Goal: Transaction & Acquisition: Purchase product/service

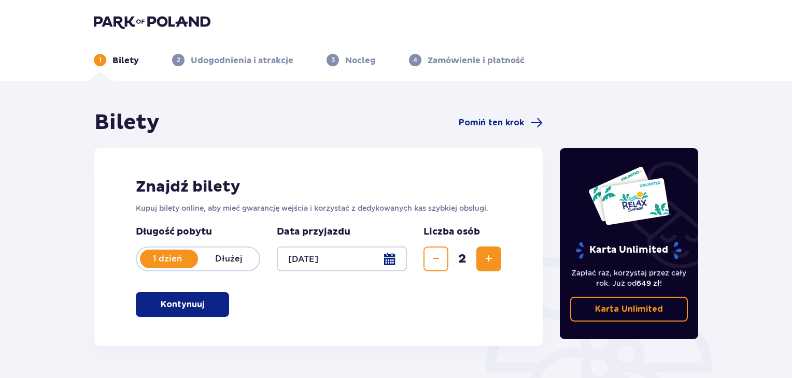
click at [193, 305] on p "Kontynuuj" at bounding box center [183, 304] width 44 height 11
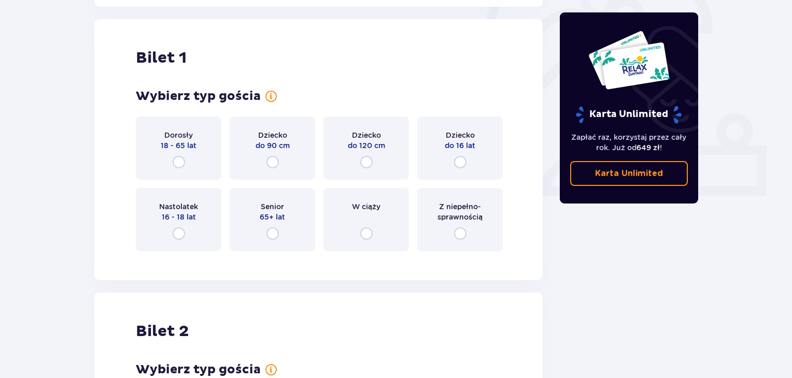
scroll to position [346, 0]
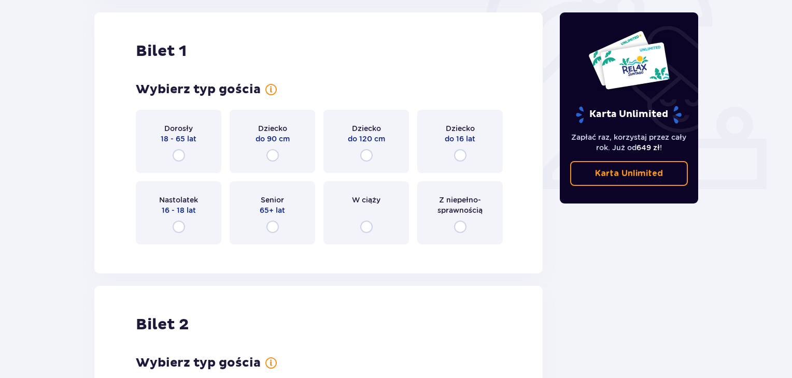
drag, startPoint x: 176, startPoint y: 151, endPoint x: 188, endPoint y: 152, distance: 11.4
click at [176, 152] on input "radio" at bounding box center [179, 155] width 12 height 12
radio input "true"
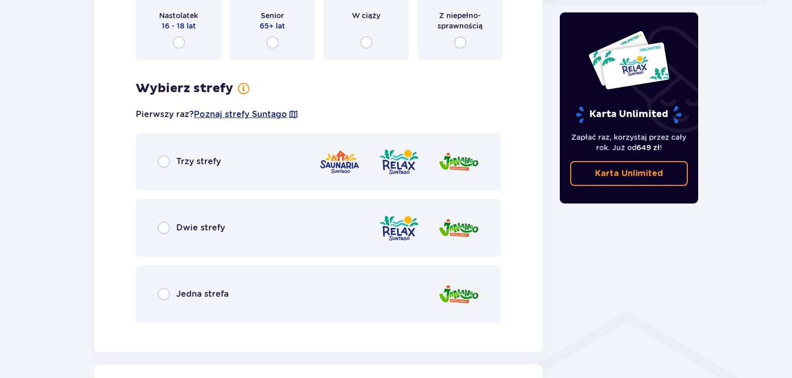
scroll to position [444, 0]
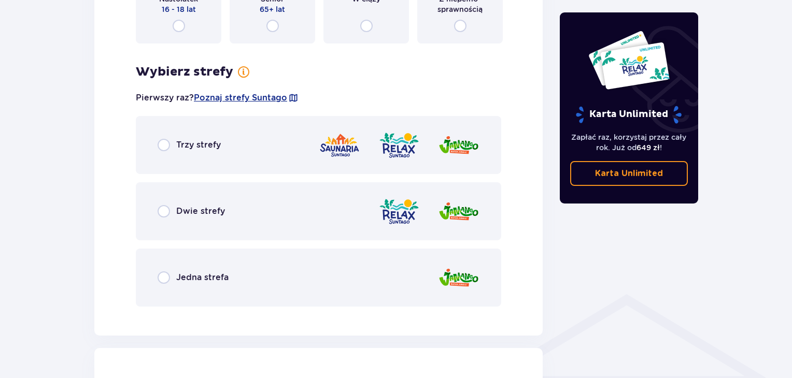
click at [221, 197] on div "Dwie strefy" at bounding box center [318, 211] width 365 height 58
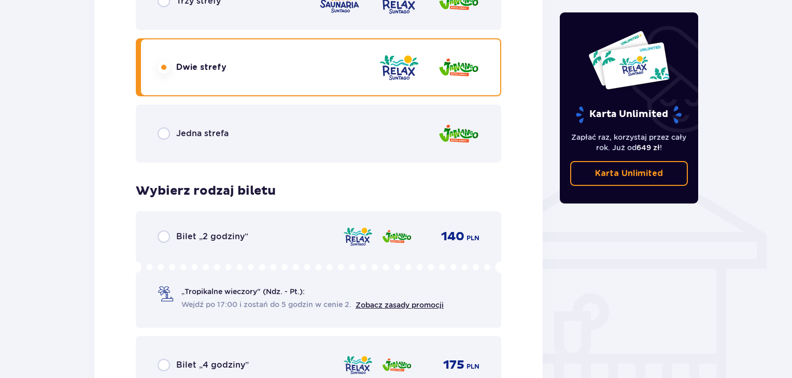
scroll to position [811, 0]
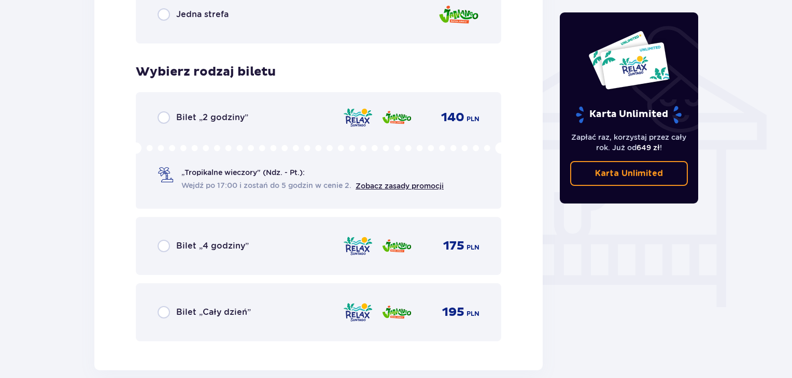
click at [243, 317] on span "Bilet „Cały dzień”" at bounding box center [213, 312] width 75 height 11
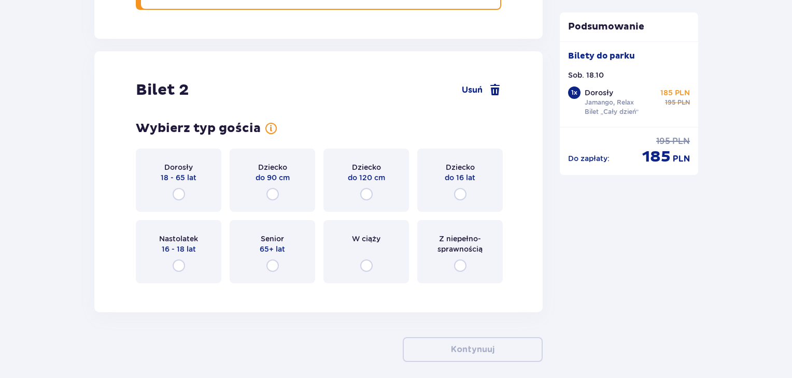
scroll to position [1188, 0]
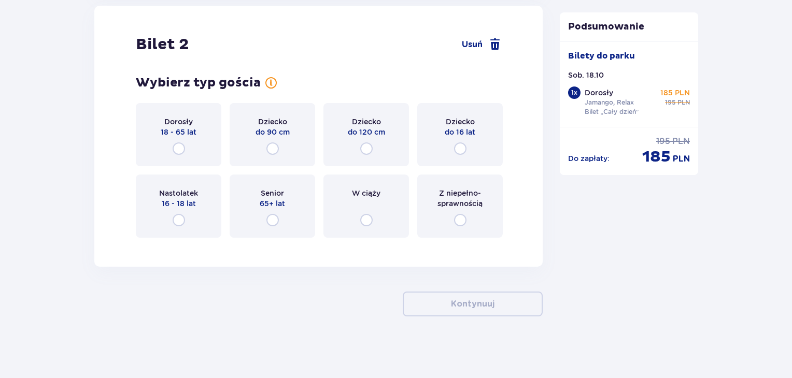
click at [188, 141] on div "Dorosły 18 - 65 lat" at bounding box center [179, 134] width 86 height 63
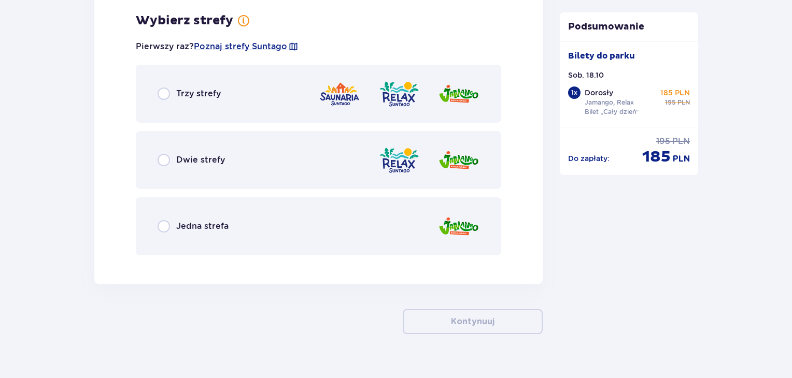
click at [275, 152] on div "Dwie strefy" at bounding box center [318, 160] width 365 height 58
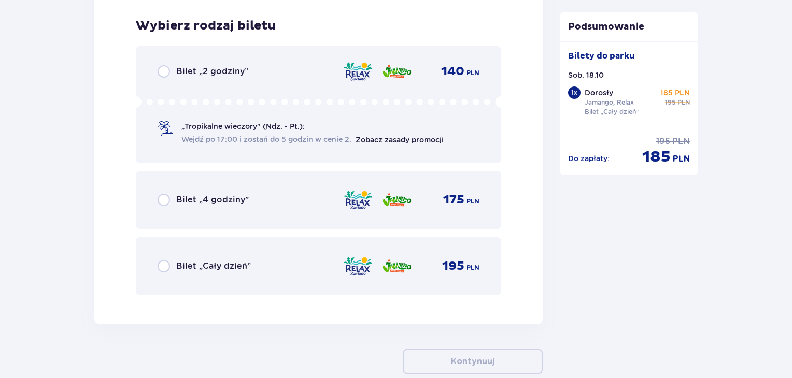
scroll to position [1697, 0]
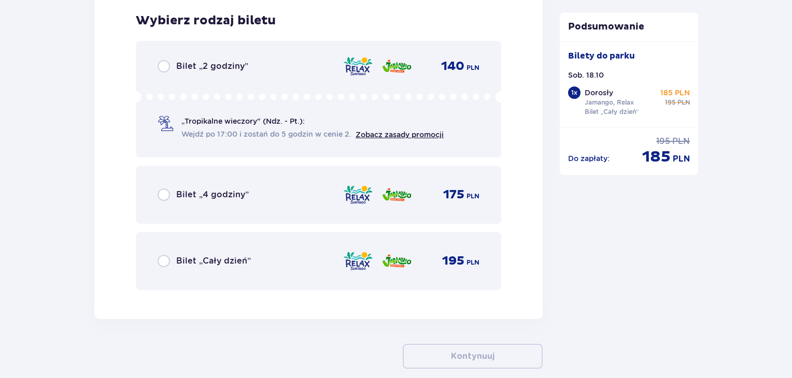
click at [253, 269] on div "Bilet „Cały dzień” 195 PLN" at bounding box center [319, 261] width 322 height 22
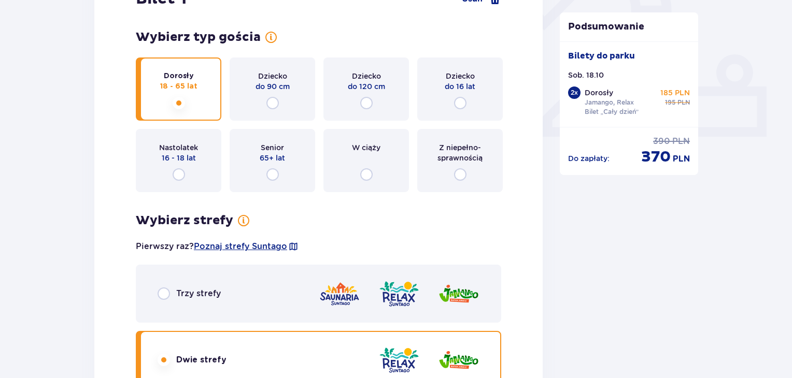
scroll to position [0, 0]
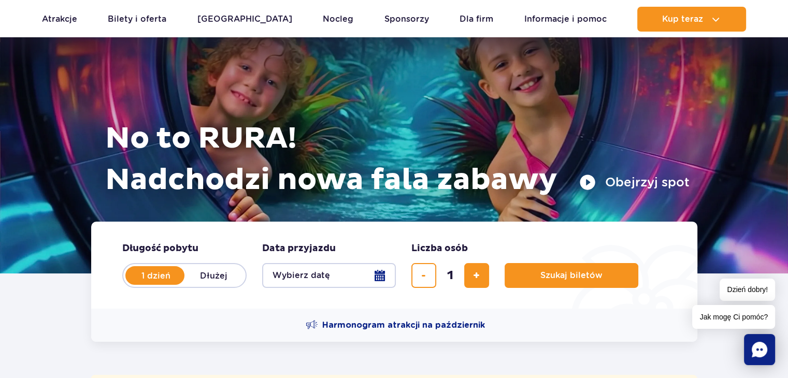
click at [348, 274] on button "Wybierz datę" at bounding box center [329, 275] width 134 height 25
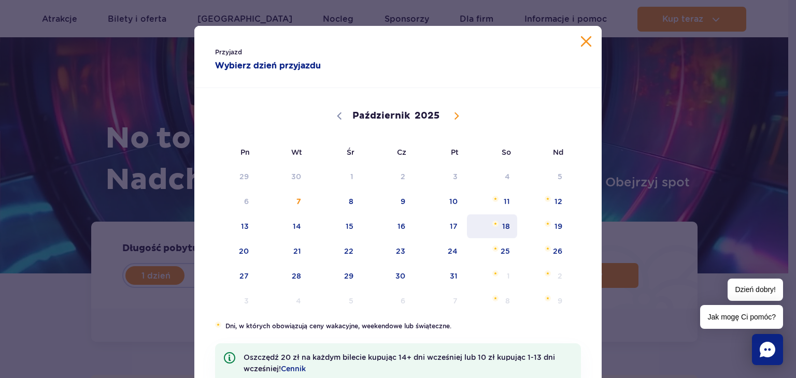
click at [495, 237] on span "18" at bounding box center [492, 227] width 52 height 24
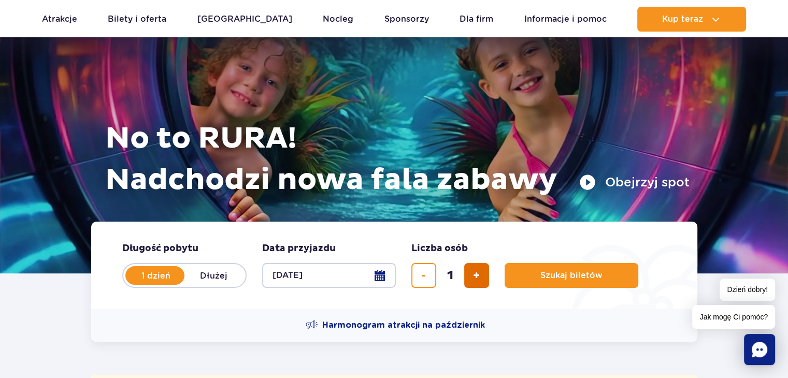
click at [483, 272] on button "dodaj bilet" at bounding box center [476, 275] width 25 height 25
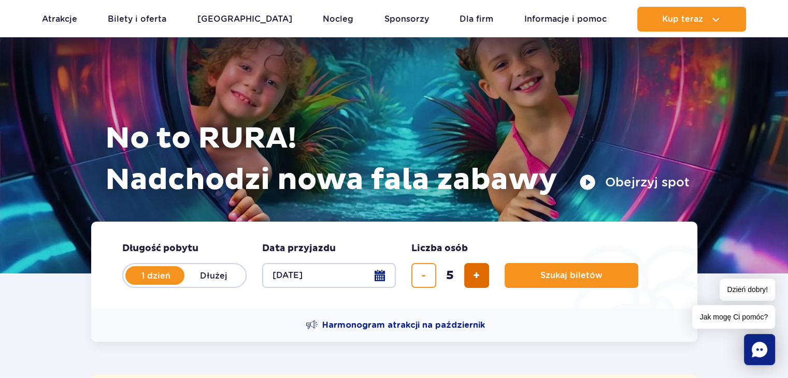
type input "6"
click at [626, 270] on button "Szukaj biletów" at bounding box center [572, 275] width 134 height 25
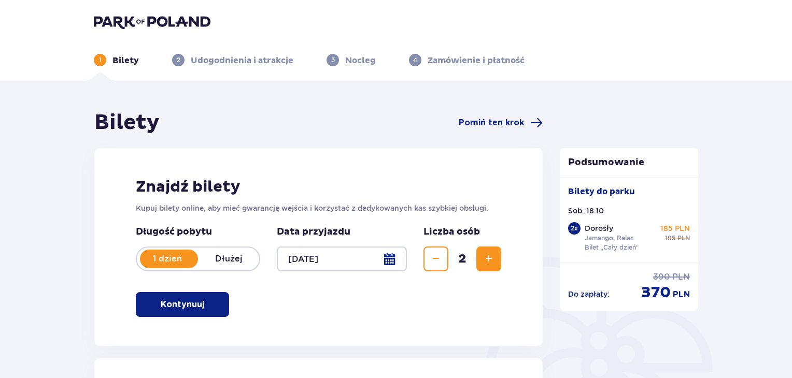
drag, startPoint x: 492, startPoint y: 265, endPoint x: 473, endPoint y: 282, distance: 25.4
click at [492, 265] on button "Zwiększ" at bounding box center [488, 259] width 25 height 25
click at [492, 265] on span "Zwiększ" at bounding box center [489, 259] width 12 height 12
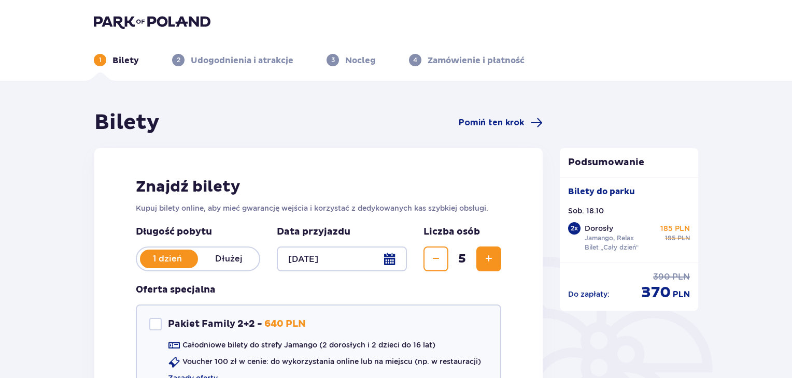
click at [485, 261] on span "Zwiększ" at bounding box center [489, 259] width 12 height 12
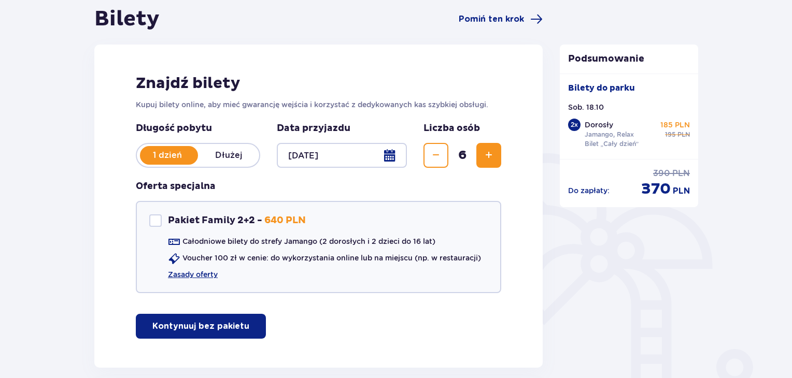
click at [218, 324] on p "Kontynuuj bez pakietu" at bounding box center [200, 326] width 97 height 11
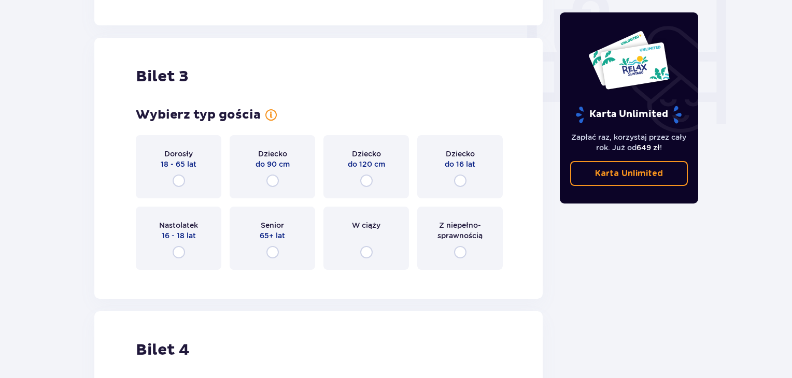
scroll to position [1018, 0]
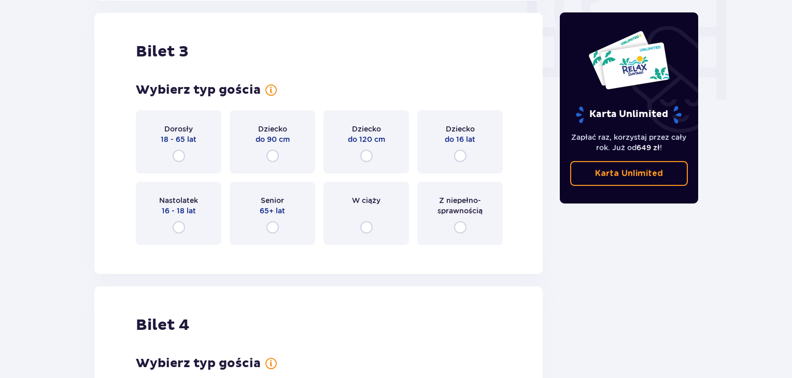
click at [178, 155] on input "radio" at bounding box center [179, 156] width 12 height 12
radio input "true"
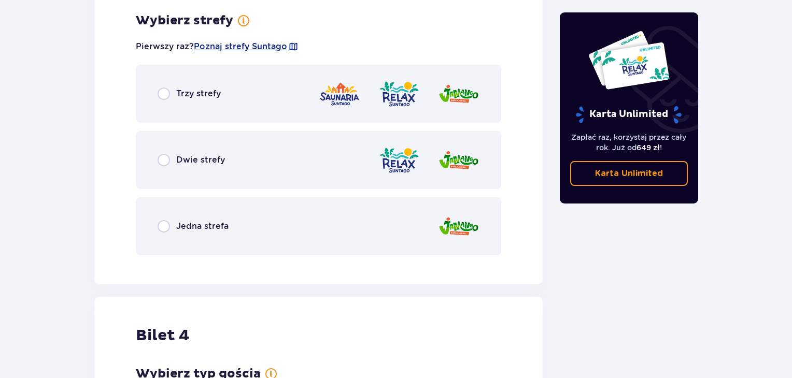
click at [185, 174] on div "Dwie strefy" at bounding box center [318, 160] width 365 height 58
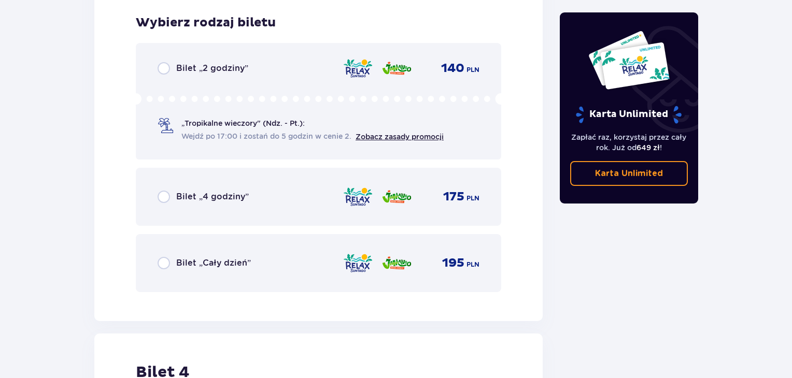
scroll to position [1535, 0]
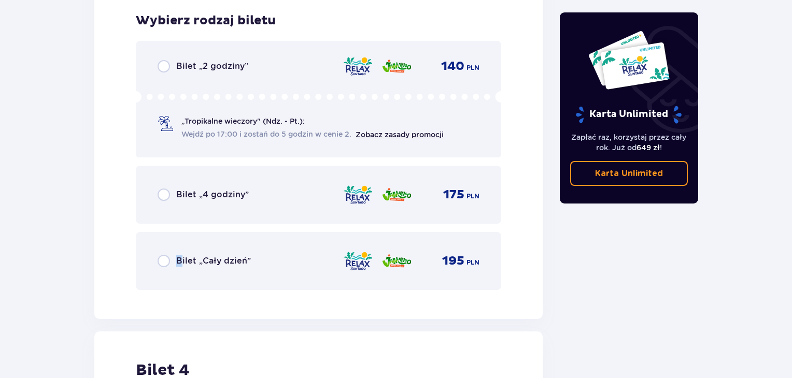
click at [179, 256] on span "Bilet „Cały dzień”" at bounding box center [213, 261] width 75 height 11
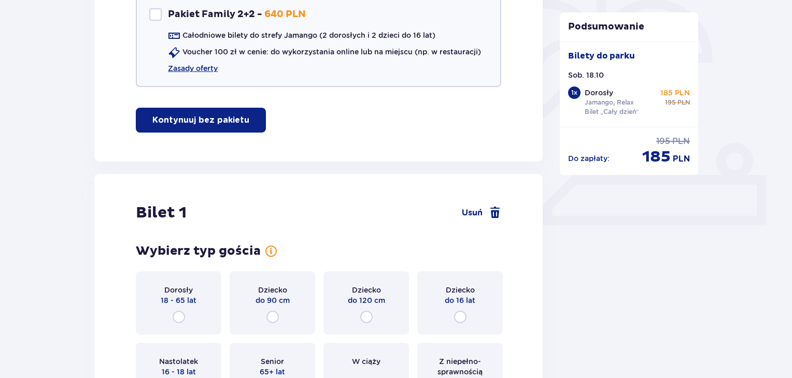
scroll to position [311, 0]
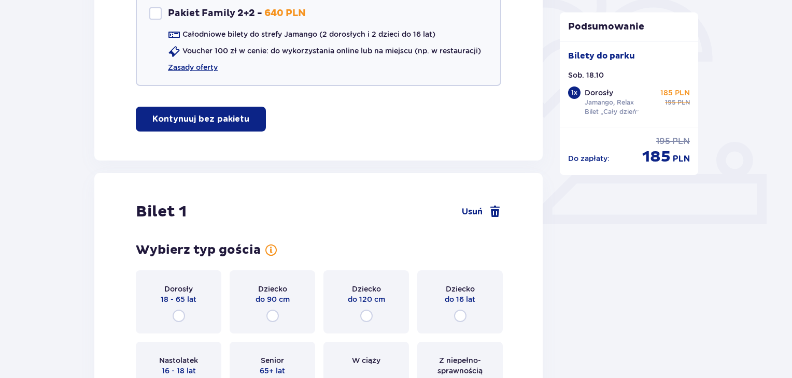
click at [175, 311] on input "radio" at bounding box center [179, 316] width 12 height 12
radio input "true"
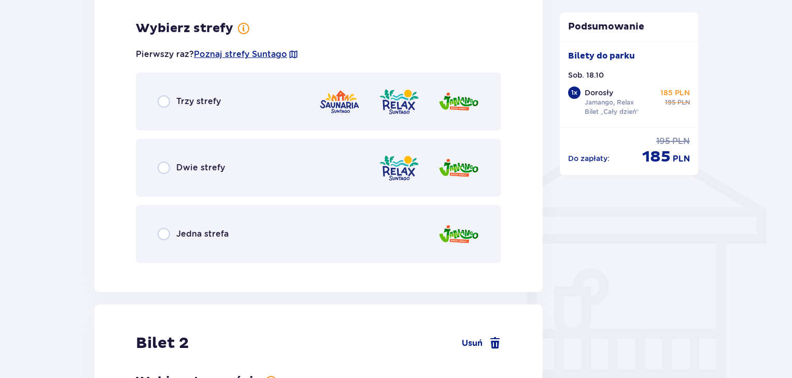
scroll to position [724, 0]
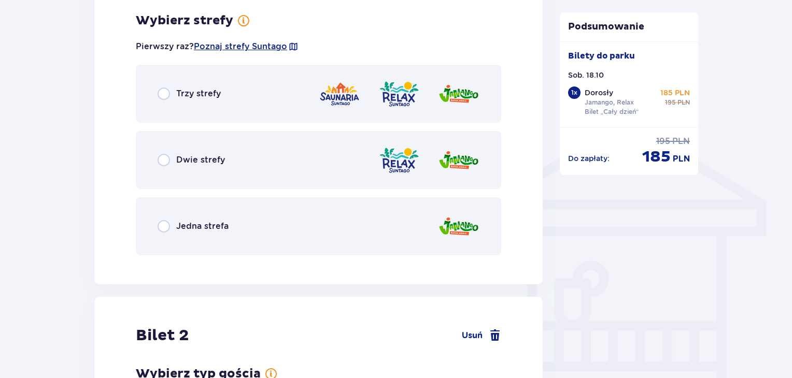
click at [175, 171] on div "Dwie strefy" at bounding box center [318, 160] width 365 height 58
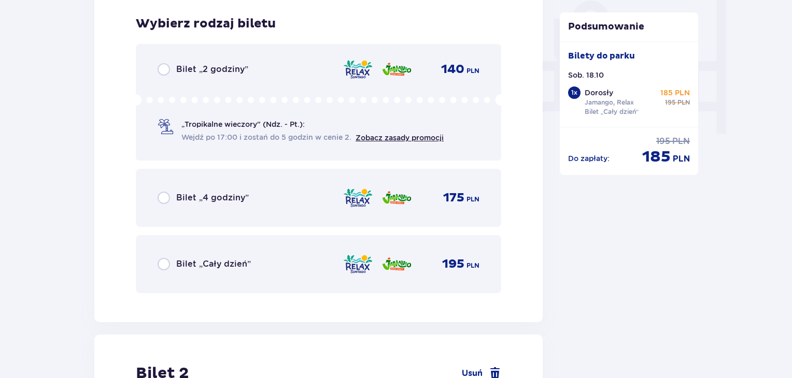
scroll to position [987, 0]
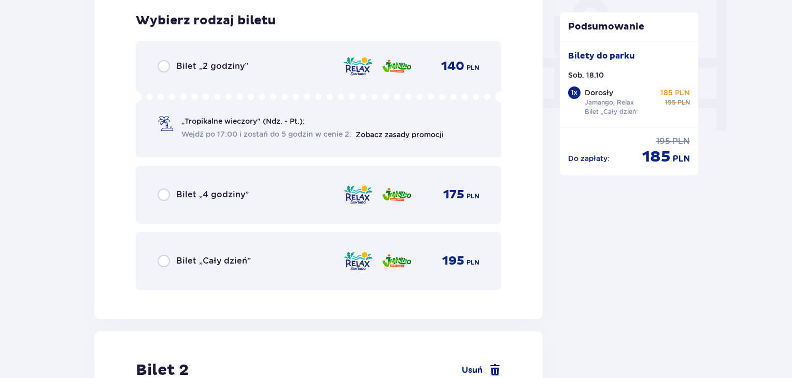
click at [176, 274] on div "Bilet „Cały dzień” 195 PLN" at bounding box center [318, 261] width 365 height 58
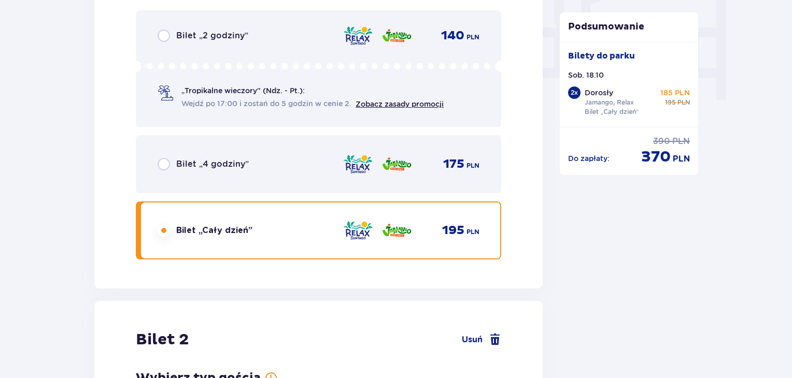
scroll to position [1306, 0]
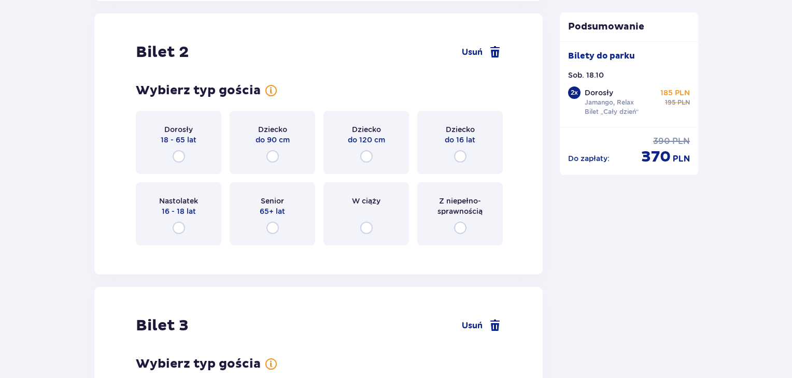
drag, startPoint x: 183, startPoint y: 156, endPoint x: 185, endPoint y: 169, distance: 13.5
click at [183, 158] on input "radio" at bounding box center [179, 156] width 12 height 12
radio input "true"
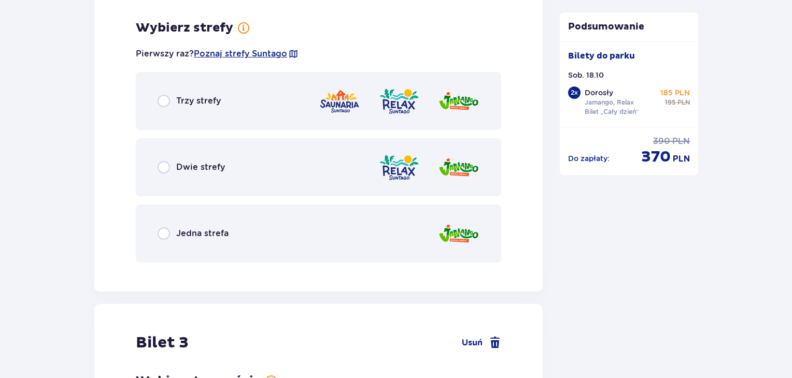
scroll to position [1558, 0]
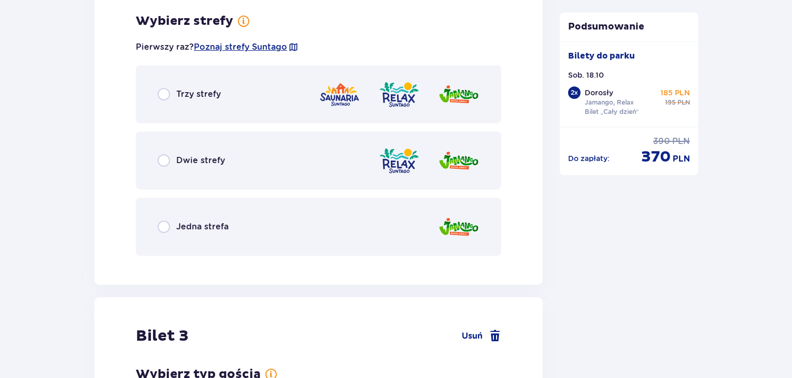
click at [190, 171] on div "Dwie strefy" at bounding box center [318, 161] width 365 height 58
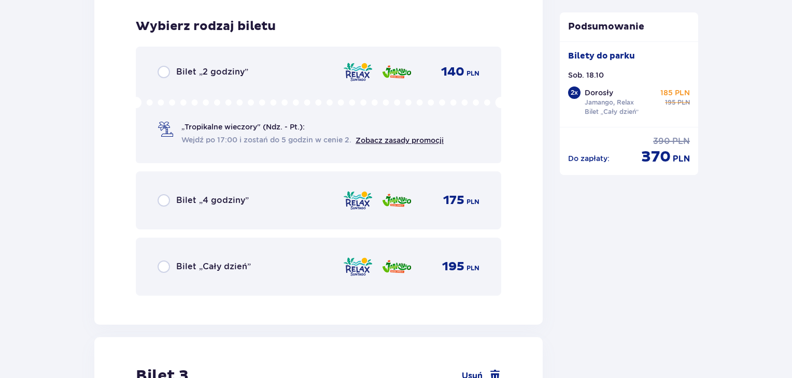
scroll to position [1822, 0]
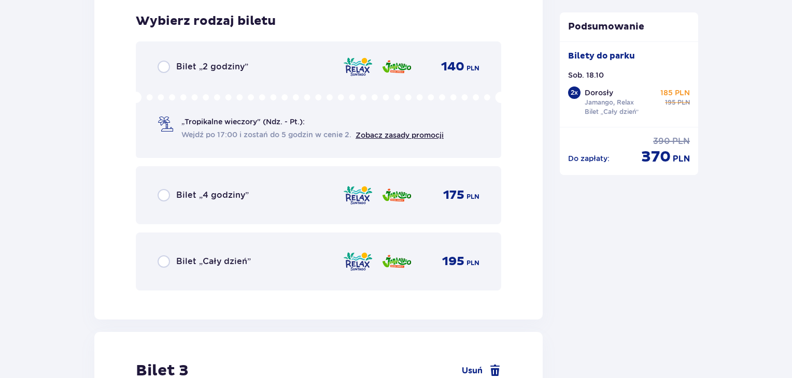
click at [202, 244] on div "Bilet „Cały dzień” 195 PLN" at bounding box center [318, 262] width 365 height 58
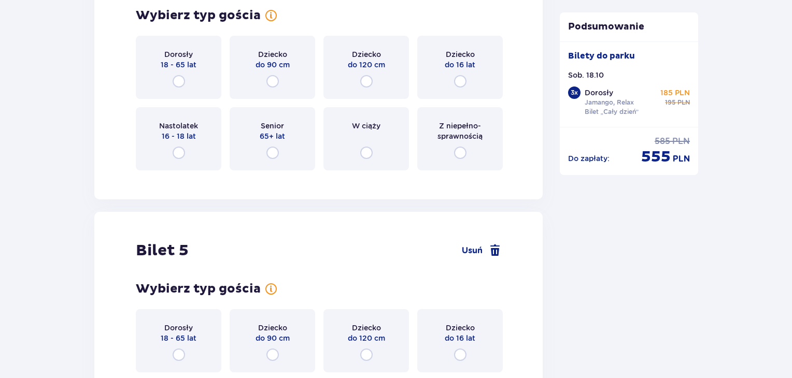
scroll to position [2960, 0]
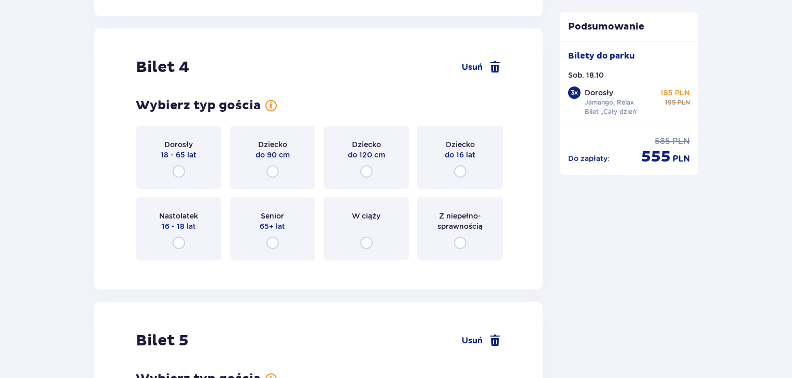
click at [179, 160] on div "Dorosły 18 - 65 lat" at bounding box center [179, 157] width 86 height 63
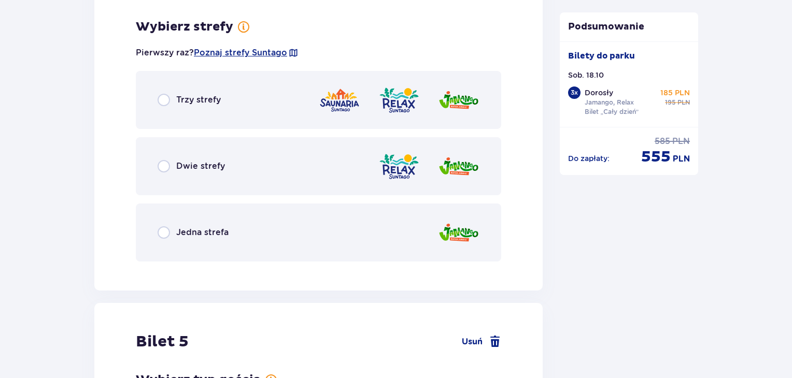
scroll to position [3228, 0]
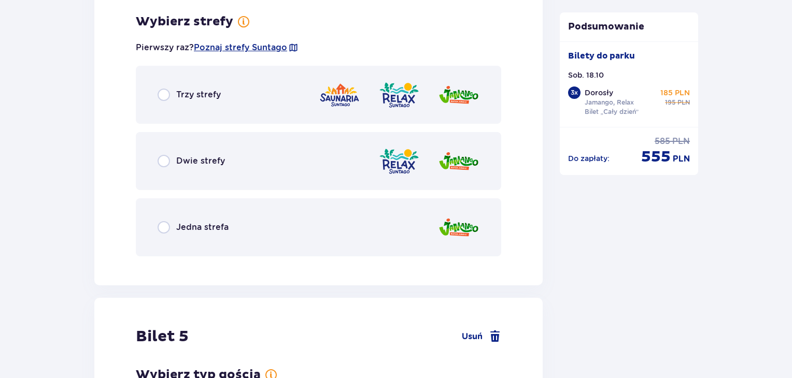
click at [187, 160] on span "Dwie strefy" at bounding box center [200, 160] width 49 height 11
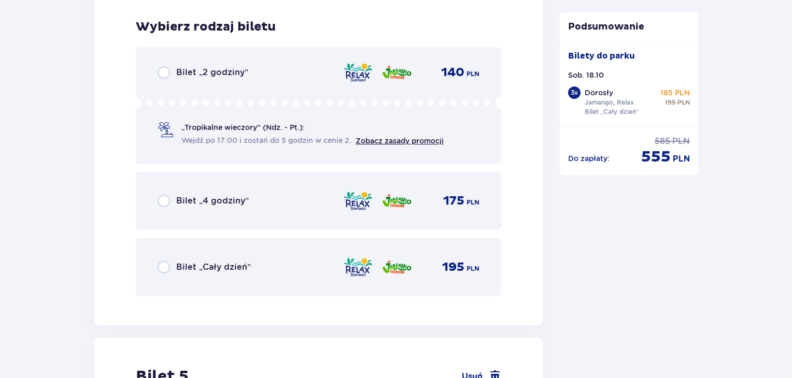
scroll to position [3491, 0]
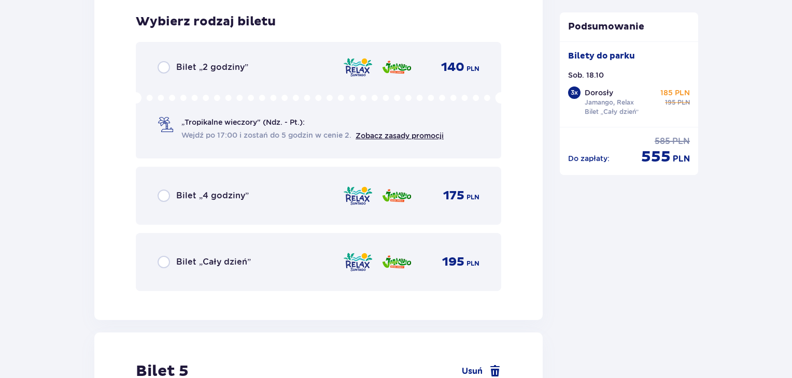
click at [202, 257] on span "Bilet „Cały dzień”" at bounding box center [213, 262] width 75 height 11
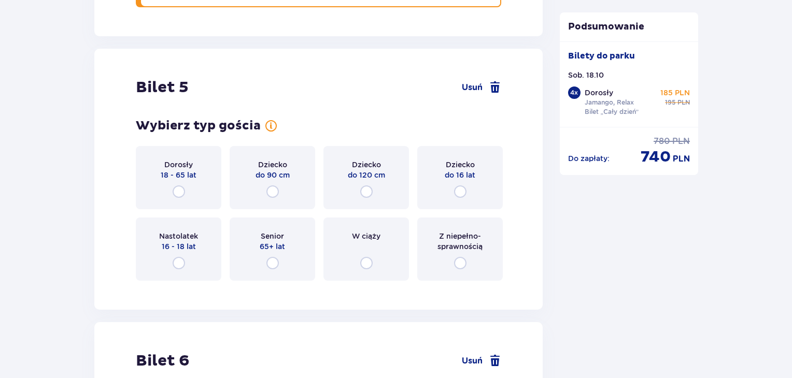
scroll to position [3757, 0]
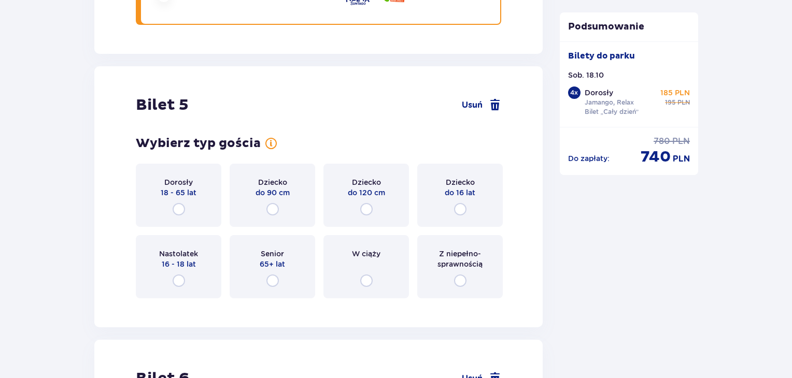
click at [179, 207] on input "radio" at bounding box center [179, 209] width 12 height 12
radio input "true"
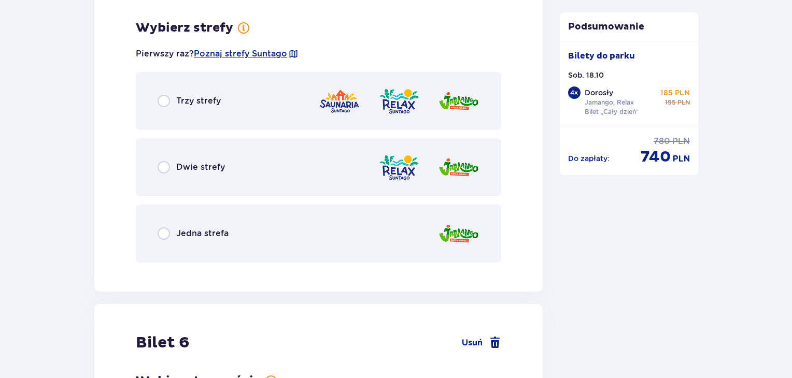
scroll to position [4062, 0]
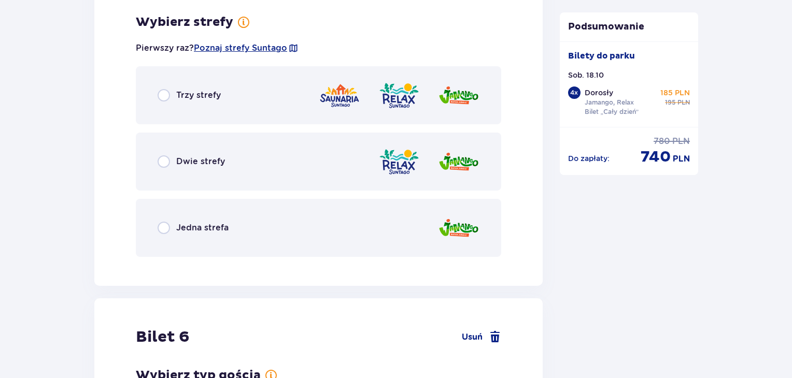
click at [204, 164] on span "Dwie strefy" at bounding box center [200, 161] width 49 height 11
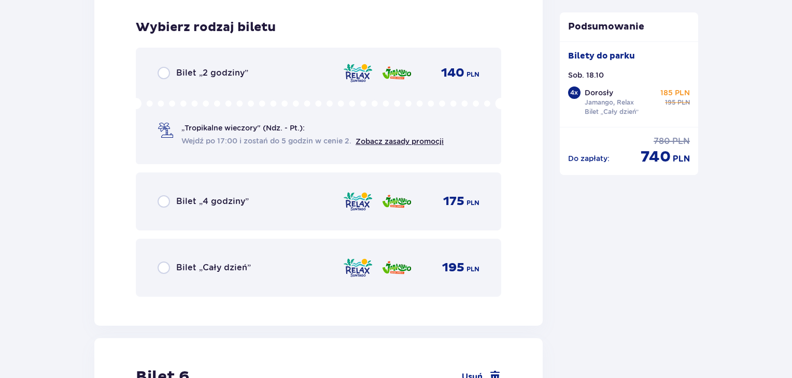
scroll to position [4325, 0]
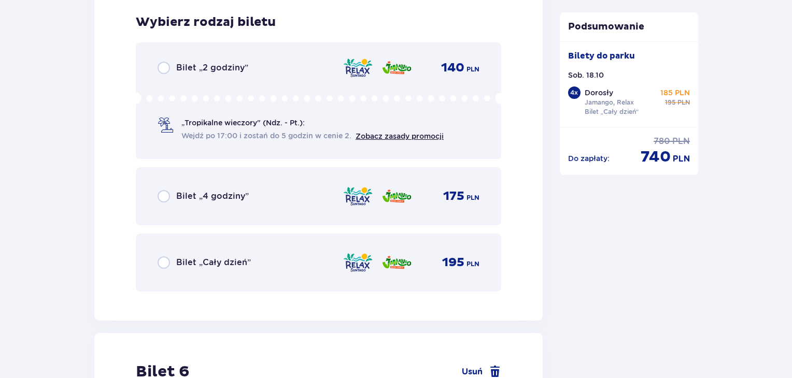
click at [205, 280] on div "Bilet „Cały dzień” 195 PLN" at bounding box center [318, 263] width 365 height 58
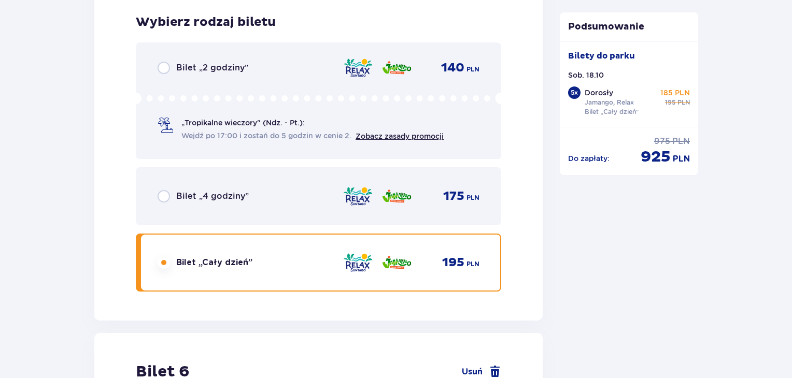
scroll to position [0, 0]
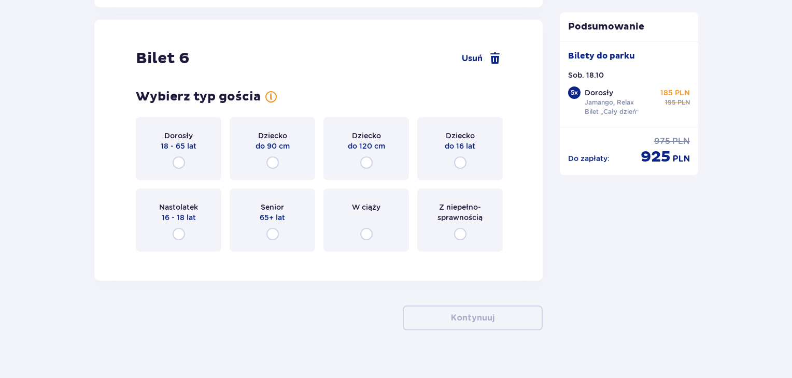
click at [178, 157] on input "radio" at bounding box center [179, 163] width 12 height 12
radio input "true"
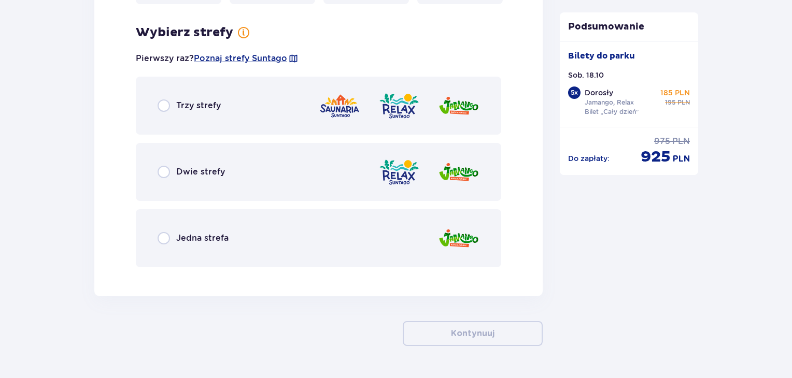
scroll to position [4897, 0]
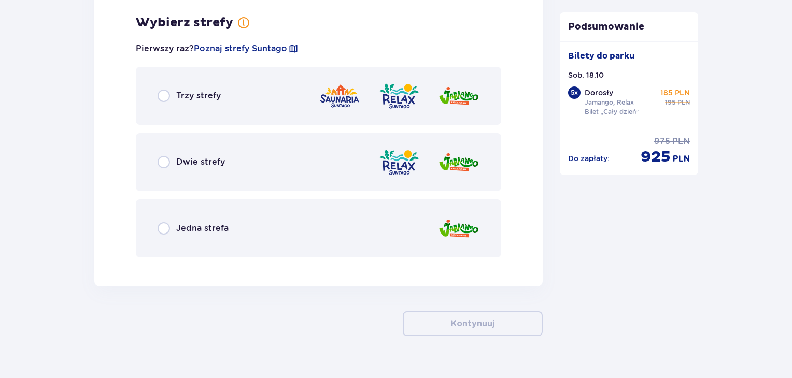
click at [193, 163] on span "Dwie strefy" at bounding box center [200, 162] width 49 height 11
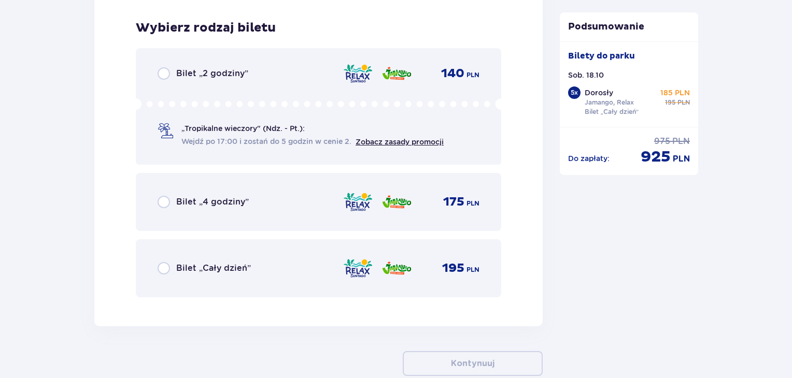
scroll to position [5160, 0]
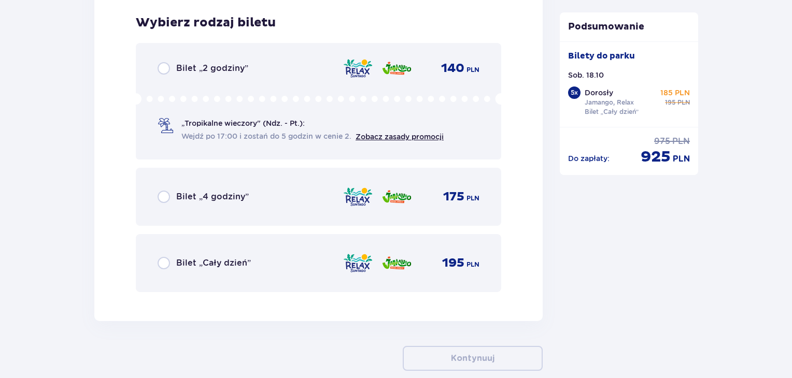
click at [201, 263] on span "Bilet „Cały dzień”" at bounding box center [213, 263] width 75 height 11
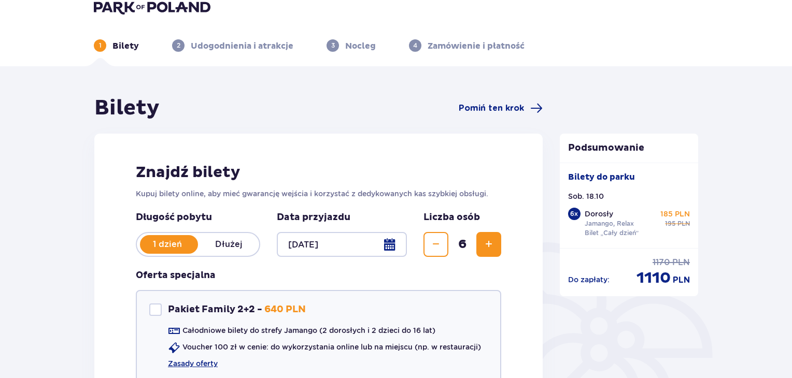
scroll to position [8, 0]
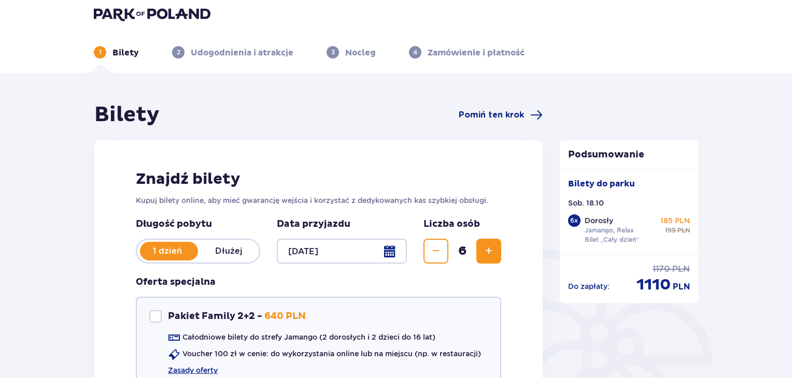
click at [434, 256] on span "Zmniejsz" at bounding box center [436, 251] width 12 height 12
click at [435, 256] on span "Zmniejsz" at bounding box center [436, 251] width 12 height 12
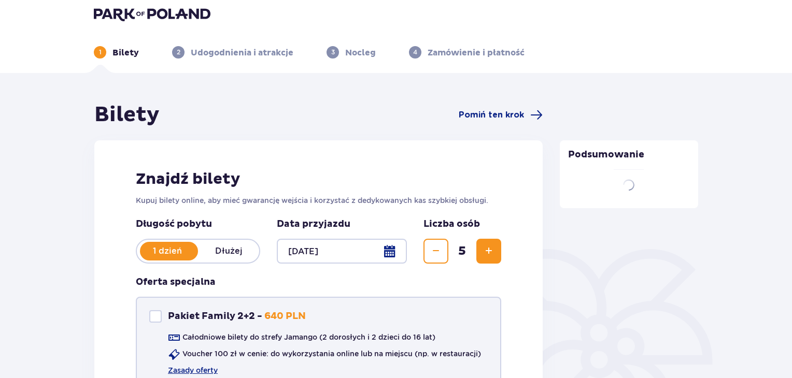
click at [438, 252] on span "Zmniejsz" at bounding box center [436, 251] width 12 height 12
click at [436, 258] on button "Zmniejsz" at bounding box center [435, 251] width 25 height 25
click at [441, 251] on span "Zmniejsz" at bounding box center [436, 251] width 12 height 12
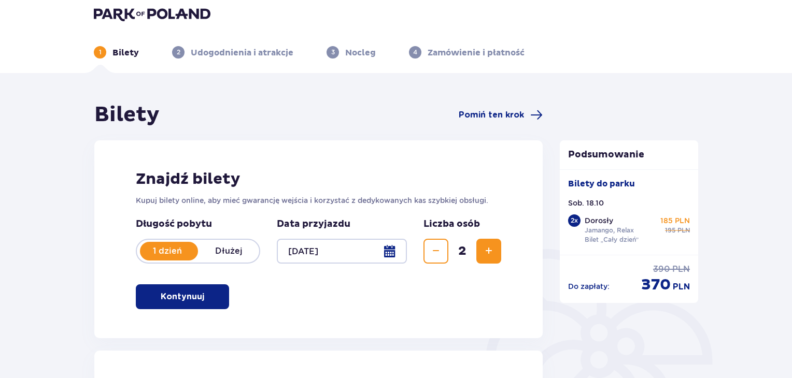
scroll to position [0, 0]
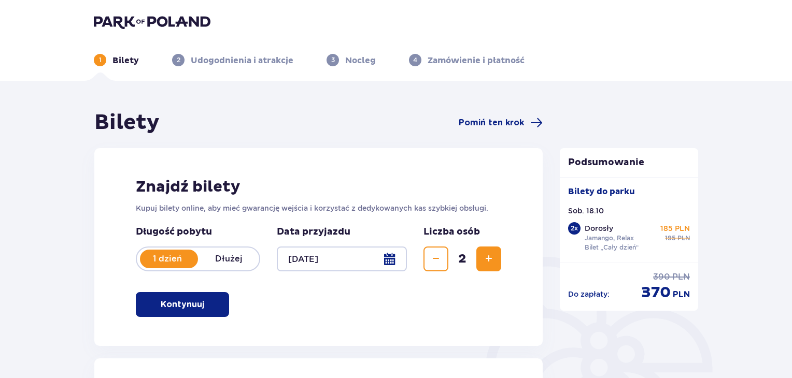
click at [165, 18] on img at bounding box center [152, 22] width 117 height 15
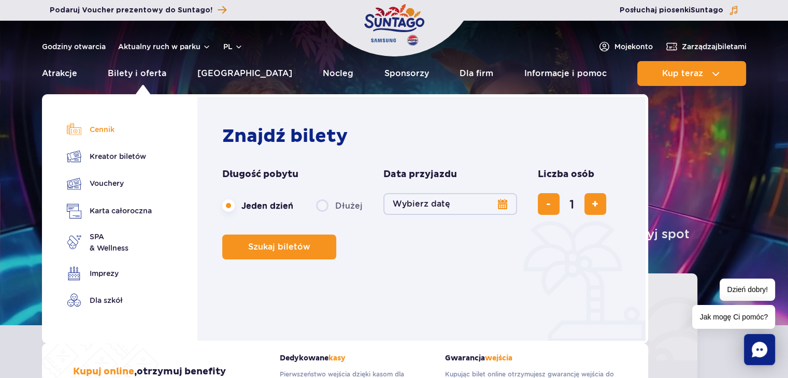
click at [93, 129] on link "Cennik" at bounding box center [109, 129] width 85 height 15
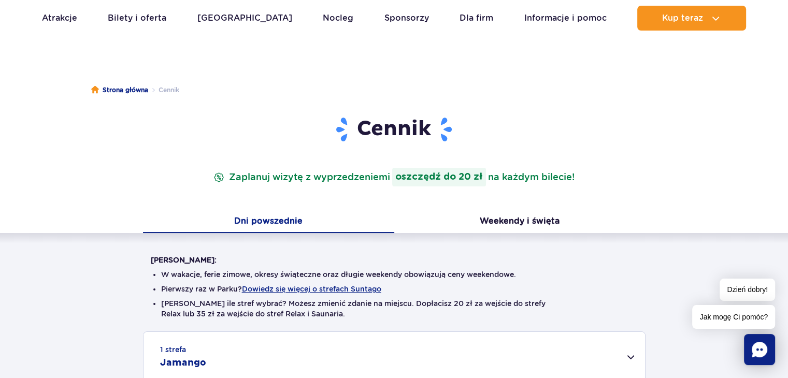
scroll to position [104, 0]
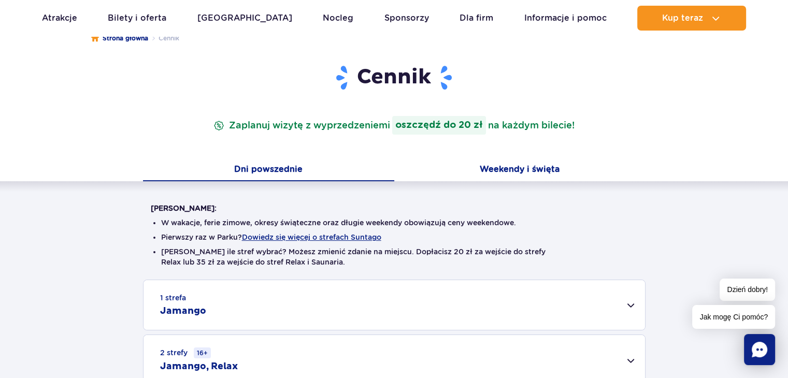
click at [507, 166] on button "Weekendy i święta" at bounding box center [519, 171] width 251 height 22
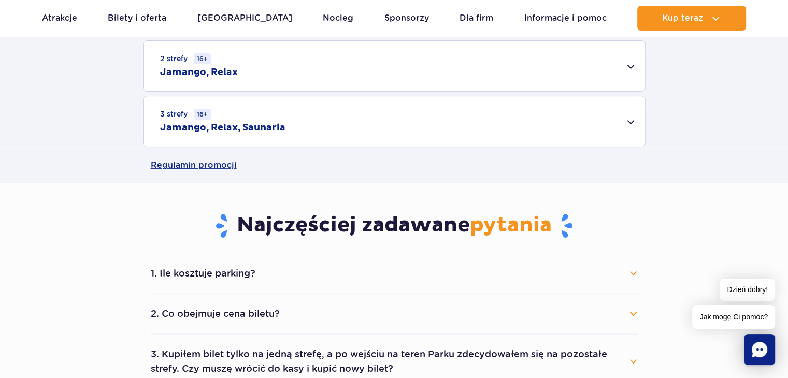
scroll to position [466, 0]
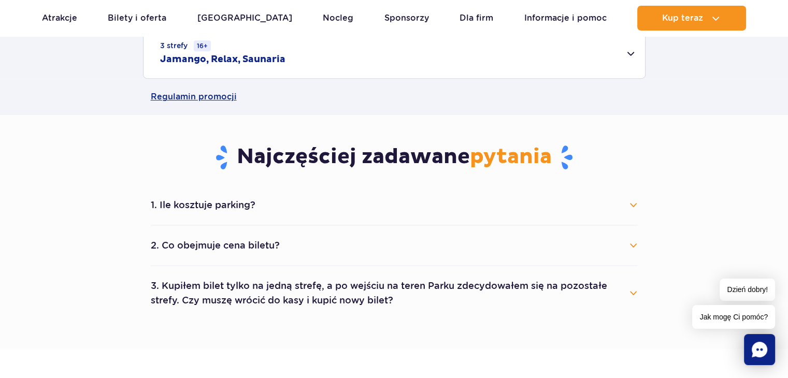
click at [630, 208] on button "1. Ile kosztuje parking?" at bounding box center [394, 205] width 487 height 23
